Goal: Task Accomplishment & Management: Manage account settings

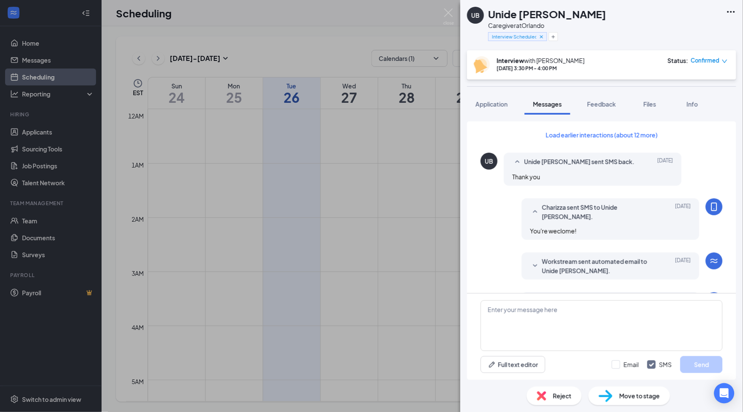
scroll to position [815, 0]
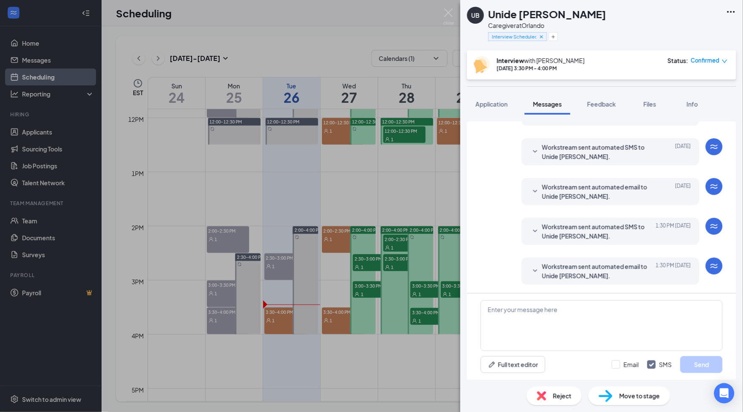
drag, startPoint x: 571, startPoint y: 263, endPoint x: 599, endPoint y: 213, distance: 56.6
click at [571, 263] on span "Workstream sent automated email to Unide [PERSON_NAME]." at bounding box center [597, 271] width 111 height 19
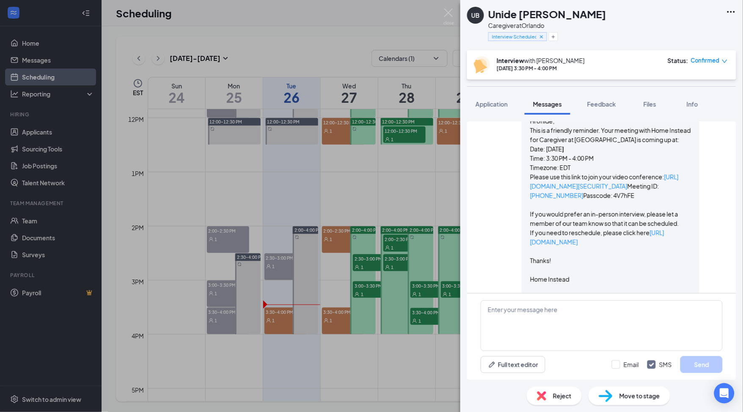
scroll to position [984, 0]
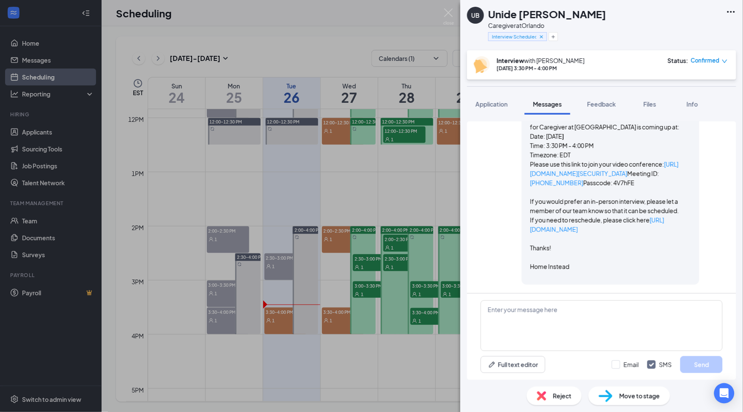
click at [579, 177] on link "[URL][DOMAIN_NAME][SECURITY_DATA]" at bounding box center [604, 168] width 148 height 17
click at [605, 108] on div "Feedback" at bounding box center [601, 104] width 29 height 8
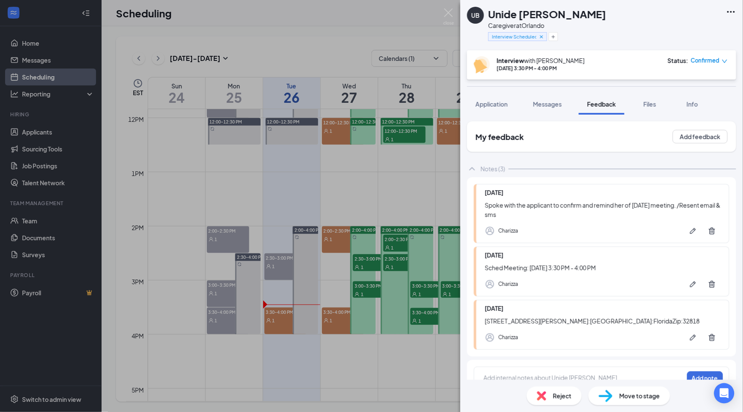
scroll to position [25, 0]
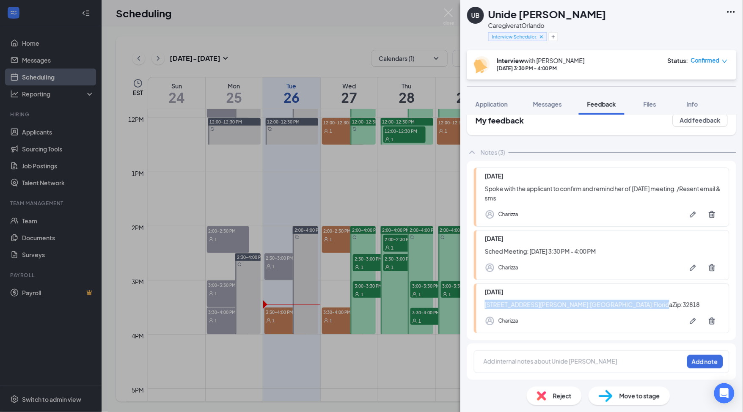
drag, startPoint x: 480, startPoint y: 297, endPoint x: 596, endPoint y: 307, distance: 116.3
click at [596, 307] on div "[DATE] 6611 [PERSON_NAME][GEOGRAPHIC_DATA]:[GEOGRAPHIC_DATA]:FloridaZip:32818 C…" at bounding box center [601, 308] width 255 height 50
copy div "[STREET_ADDRESS][PERSON_NAME]:[GEOGRAPHIC_DATA]:FloridaZip:32818"
drag, startPoint x: 632, startPoint y: 37, endPoint x: 591, endPoint y: 410, distance: 375.2
click at [632, 37] on div "UB Unide [PERSON_NAME] Caregiver at [GEOGRAPHIC_DATA] Interview Scheduled (Virt…" at bounding box center [601, 25] width 283 height 50
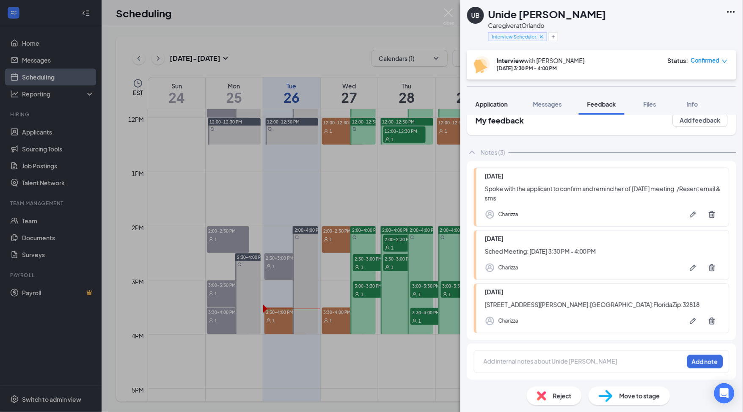
click at [496, 104] on span "Application" at bounding box center [491, 104] width 32 height 8
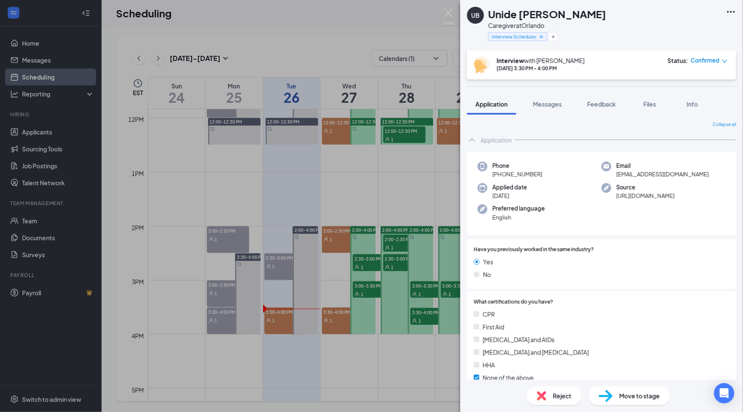
click at [509, 170] on span "[PHONE_NUMBER]" at bounding box center [517, 174] width 50 height 8
click at [509, 170] on div "Phone [PHONE_NUMBER]" at bounding box center [517, 170] width 50 height 17
click at [510, 178] on span "[PHONE_NUMBER]" at bounding box center [517, 174] width 50 height 8
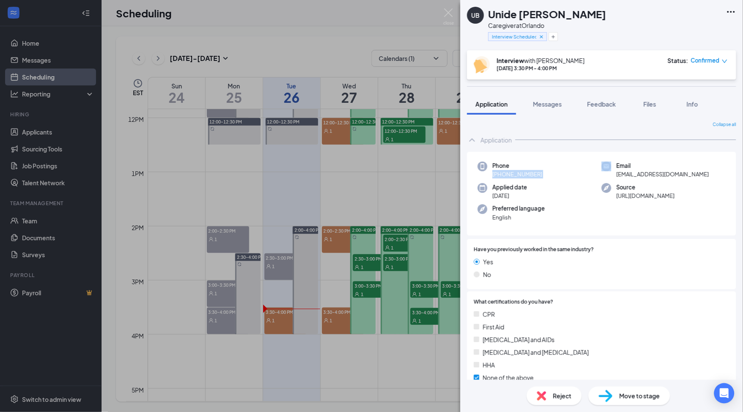
click at [510, 178] on span "[PHONE_NUMBER]" at bounding box center [517, 174] width 50 height 8
click at [553, 37] on icon "Plus" at bounding box center [552, 36] width 3 height 3
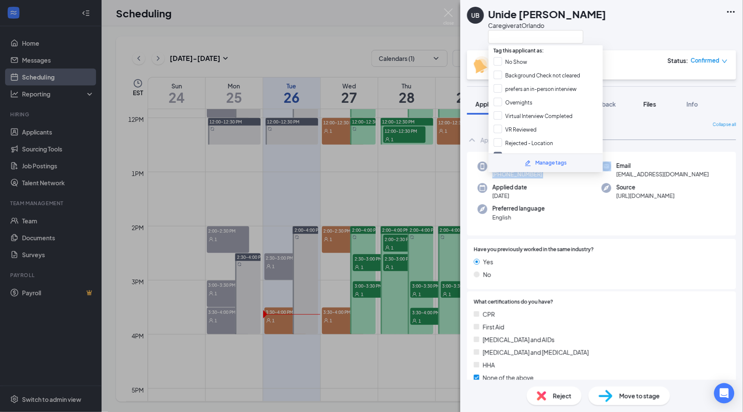
drag, startPoint x: 524, startPoint y: 61, endPoint x: 637, endPoint y: 112, distance: 124.7
click at [524, 61] on input "No Show" at bounding box center [511, 61] width 34 height 9
checkbox input "true"
click at [617, 110] on button "Feedback" at bounding box center [602, 103] width 46 height 21
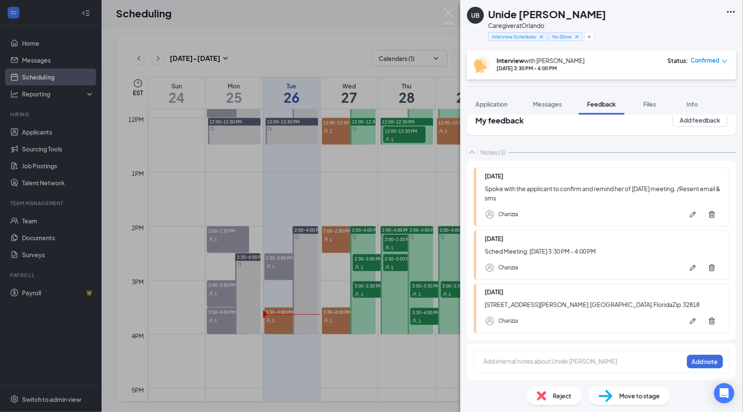
scroll to position [25, 0]
click at [498, 359] on div at bounding box center [583, 361] width 199 height 9
click at [716, 364] on div "No Show Add note" at bounding box center [601, 361] width 255 height 23
click at [713, 364] on button "Add note" at bounding box center [705, 362] width 36 height 14
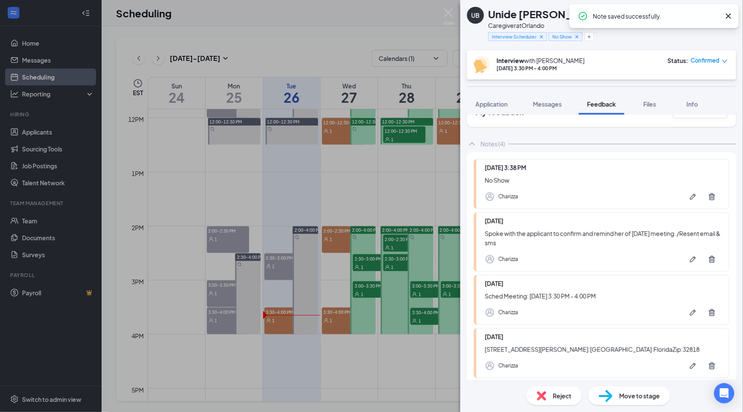
click at [706, 60] on span "Confirmed" at bounding box center [705, 60] width 29 height 8
click at [678, 117] on span "Mark as no-show" at bounding box center [685, 117] width 47 height 9
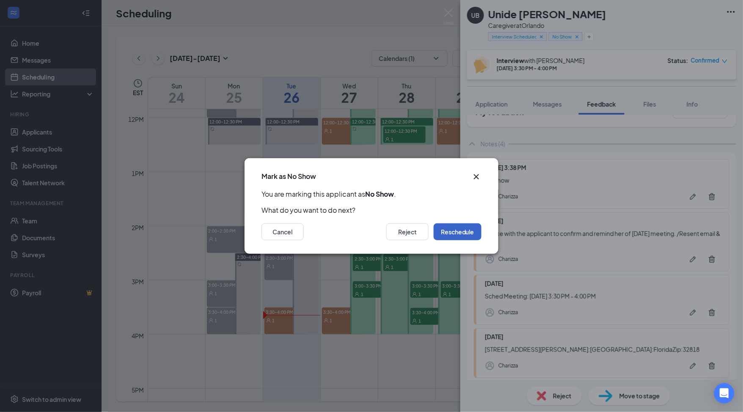
click at [450, 240] on button "Reschedule" at bounding box center [457, 231] width 48 height 17
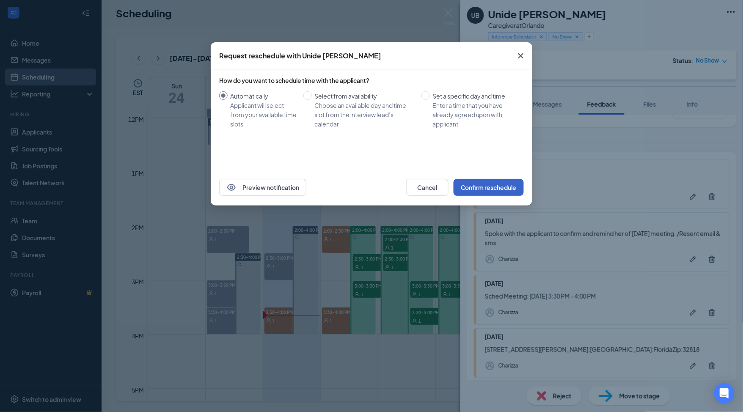
click at [476, 187] on button "Confirm reschedule" at bounding box center [488, 187] width 70 height 17
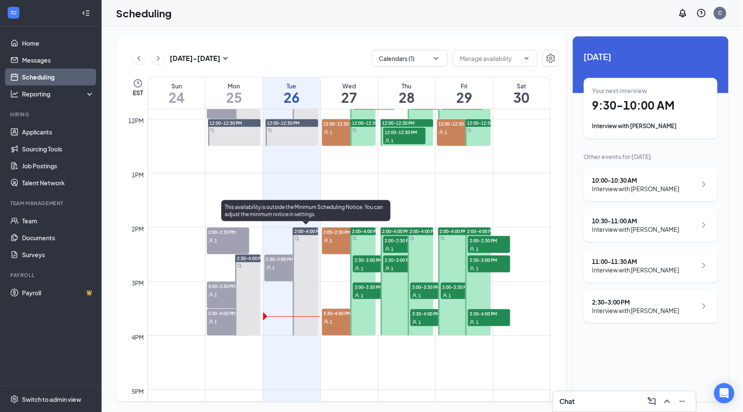
scroll to position [641, 0]
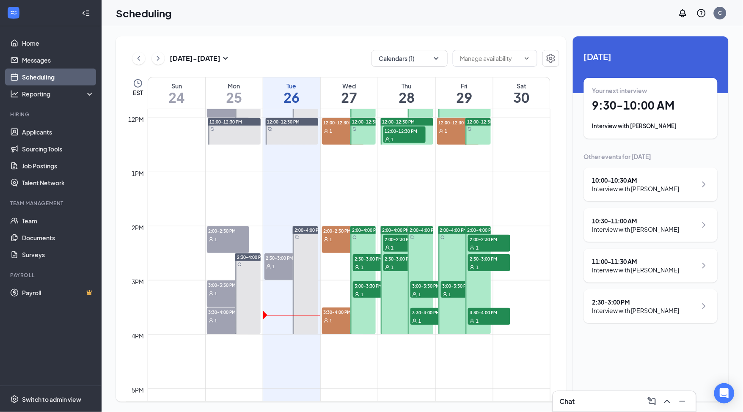
click at [277, 258] on span "2:30-3:00 PM" at bounding box center [285, 257] width 42 height 8
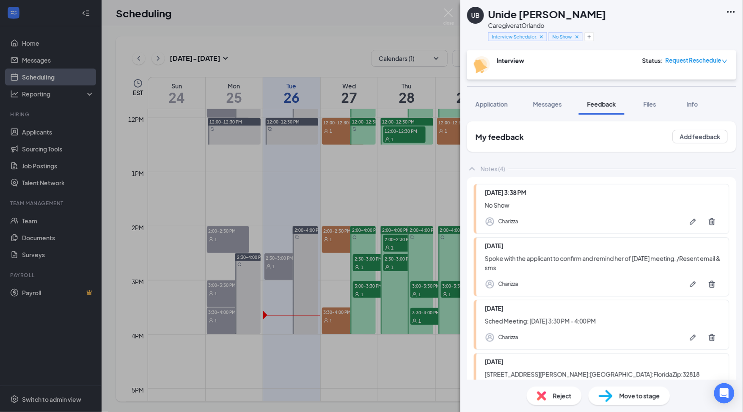
click at [275, 256] on div "UB Unide [PERSON_NAME] Caregiver at [GEOGRAPHIC_DATA] Interview Scheduled (Virt…" at bounding box center [371, 206] width 743 height 412
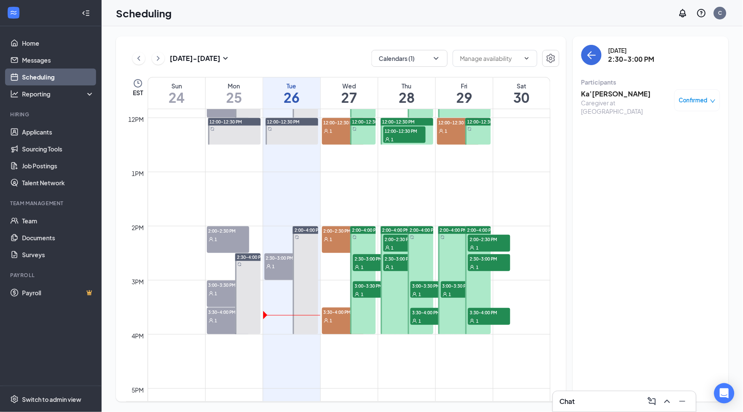
click at [273, 259] on span "2:30-3:00 PM" at bounding box center [285, 257] width 42 height 8
click at [609, 94] on h3 "Ka’[PERSON_NAME]" at bounding box center [625, 93] width 89 height 9
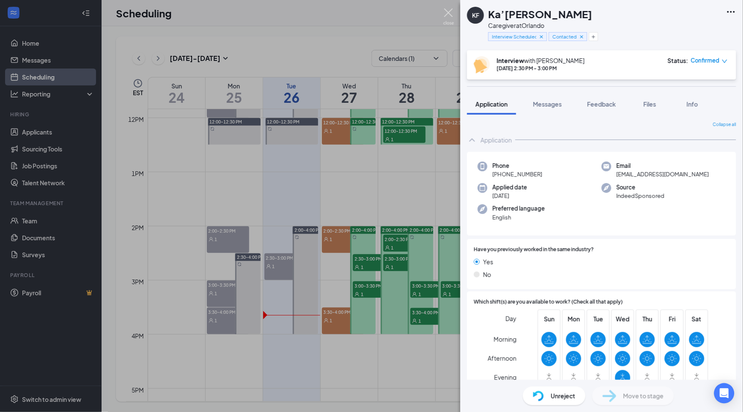
click at [447, 15] on img at bounding box center [448, 16] width 11 height 16
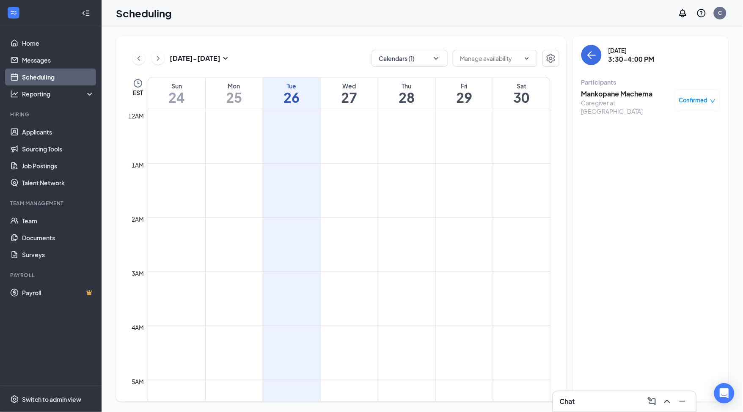
scroll to position [641, 0]
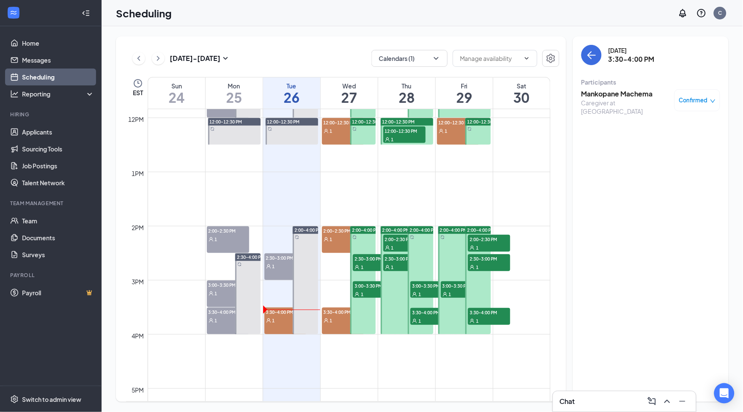
click at [627, 93] on h3 "Mankopane Machema" at bounding box center [625, 93] width 89 height 9
drag, startPoint x: 662, startPoint y: 92, endPoint x: 580, endPoint y: 94, distance: 82.1
click at [580, 94] on div "Wednesday, Aug 27 3:30-4:00 PM Participants Mankopane Machema Caregiver at Orla…" at bounding box center [651, 218] width 156 height 365
copy h3 "Mankopane Machema"
